Goal: Information Seeking & Learning: Find specific fact

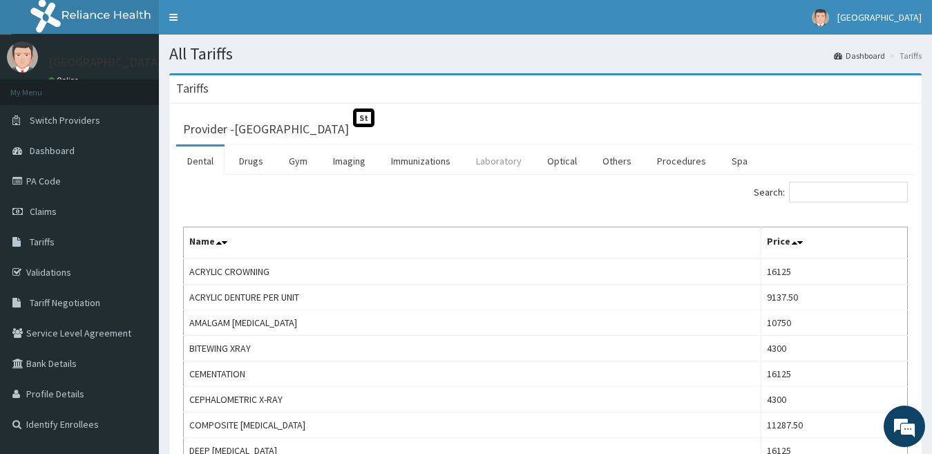
drag, startPoint x: 506, startPoint y: 158, endPoint x: 513, endPoint y: 162, distance: 7.7
click at [506, 159] on link "Laboratory" at bounding box center [499, 160] width 68 height 29
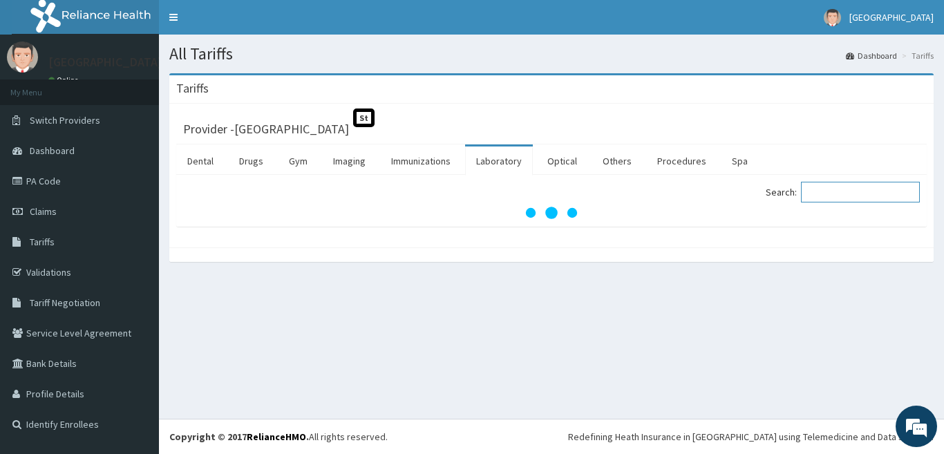
click at [828, 195] on input "Search:" at bounding box center [860, 192] width 119 height 21
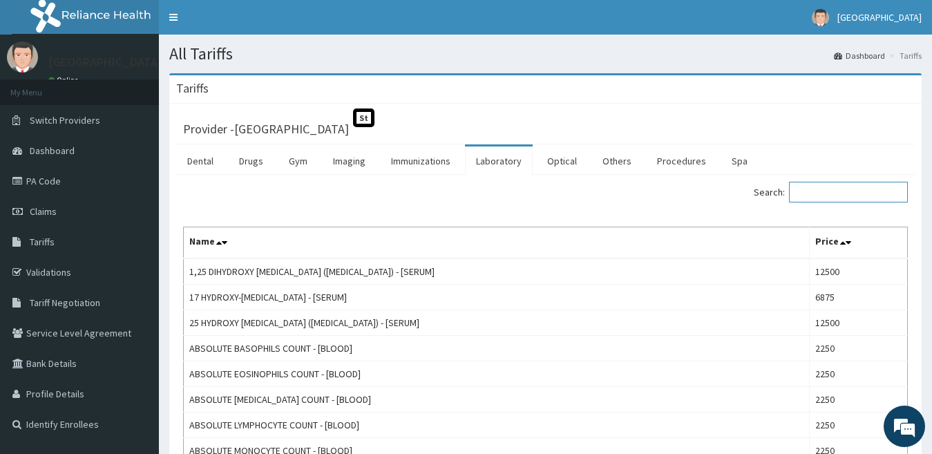
click at [823, 196] on input "Search:" at bounding box center [848, 192] width 119 height 21
type input "crp"
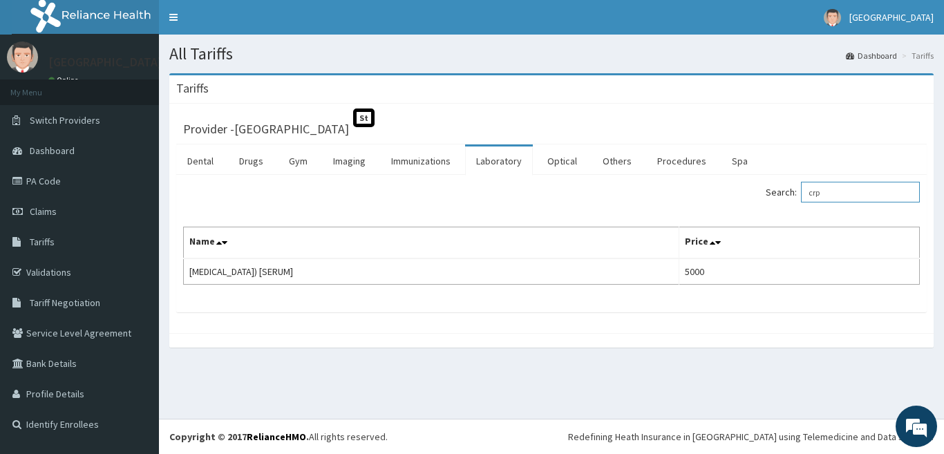
drag, startPoint x: 833, startPoint y: 193, endPoint x: 797, endPoint y: 191, distance: 36.0
click at [797, 191] on label "Search: crp" at bounding box center [842, 192] width 154 height 21
click at [843, 196] on input "pct" at bounding box center [860, 192] width 119 height 21
type input "p"
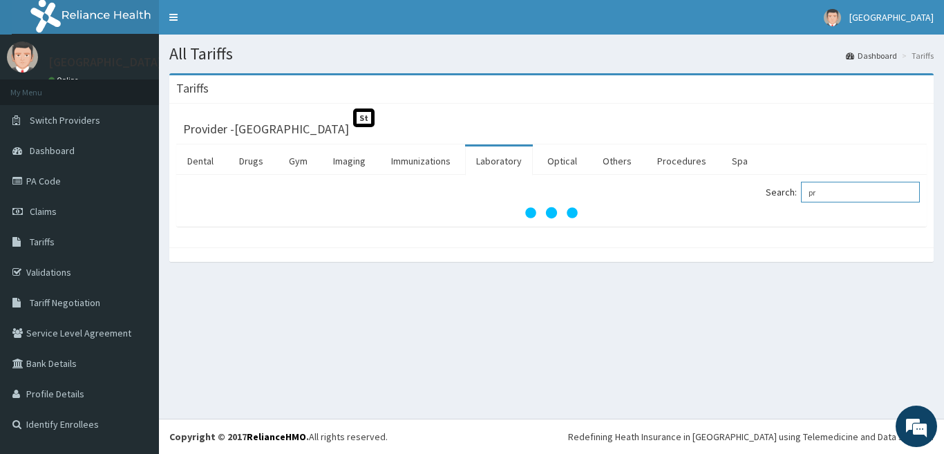
type input "p"
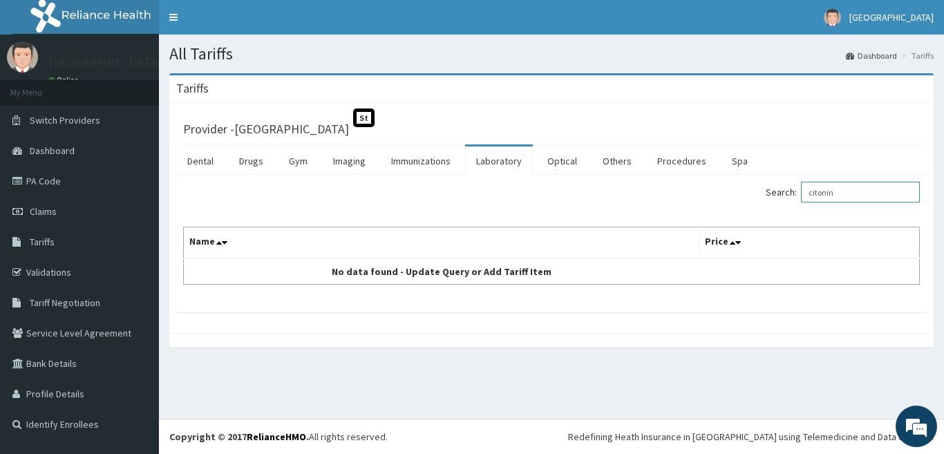
type input "citonin"
click at [50, 274] on link "Validations" at bounding box center [79, 272] width 159 height 30
click at [66, 299] on span "Tariff Negotiation" at bounding box center [65, 302] width 70 height 12
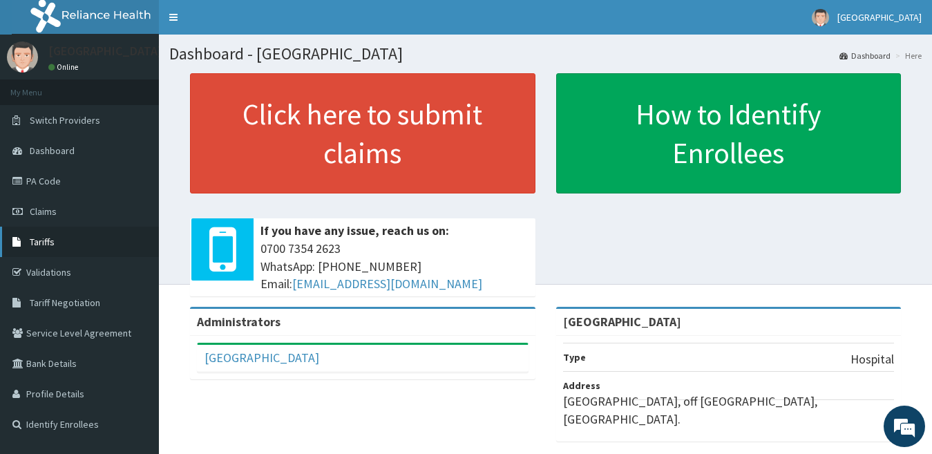
click at [79, 243] on link "Tariffs" at bounding box center [79, 242] width 159 height 30
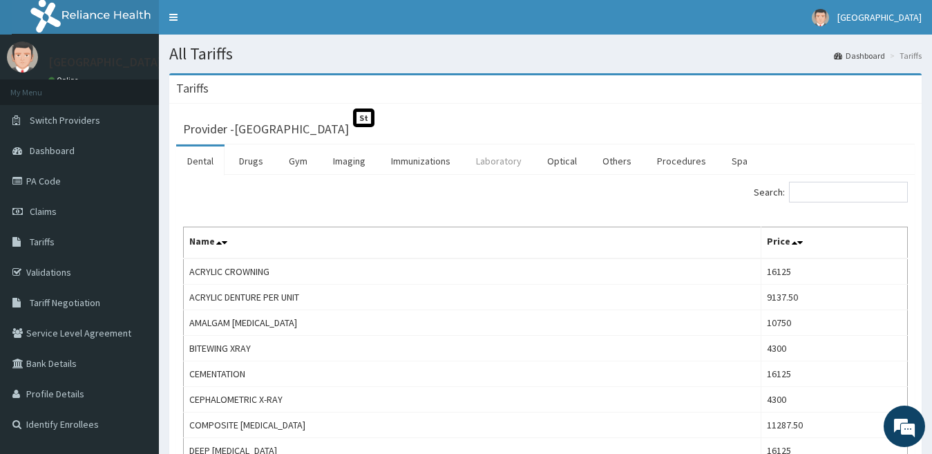
click at [503, 165] on link "Laboratory" at bounding box center [499, 160] width 68 height 29
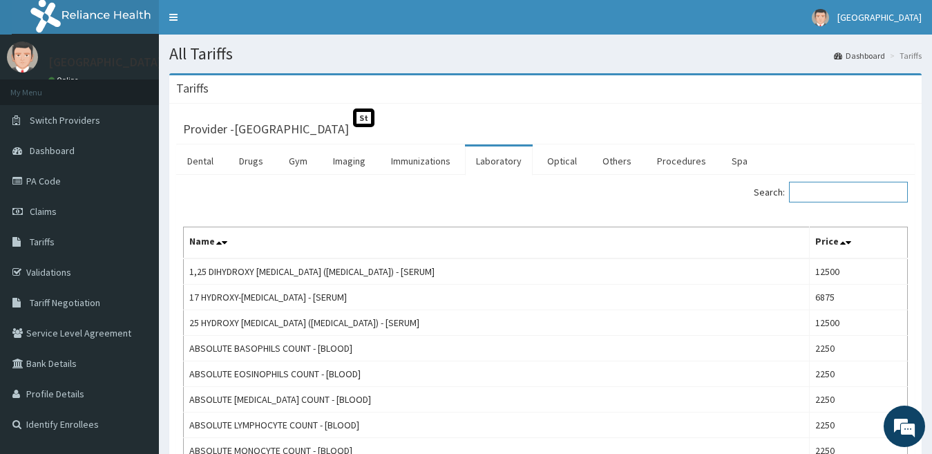
click at [828, 189] on input "Search:" at bounding box center [848, 192] width 119 height 21
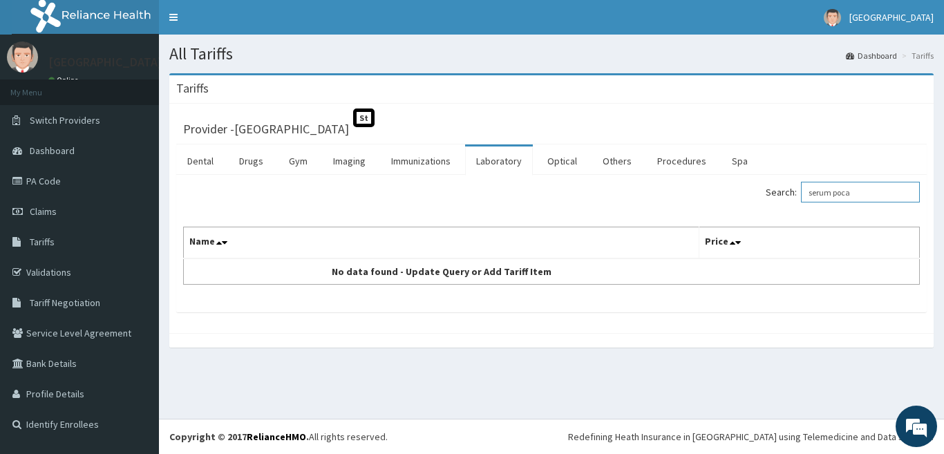
type input "serum poca"
